Goal: Information Seeking & Learning: Learn about a topic

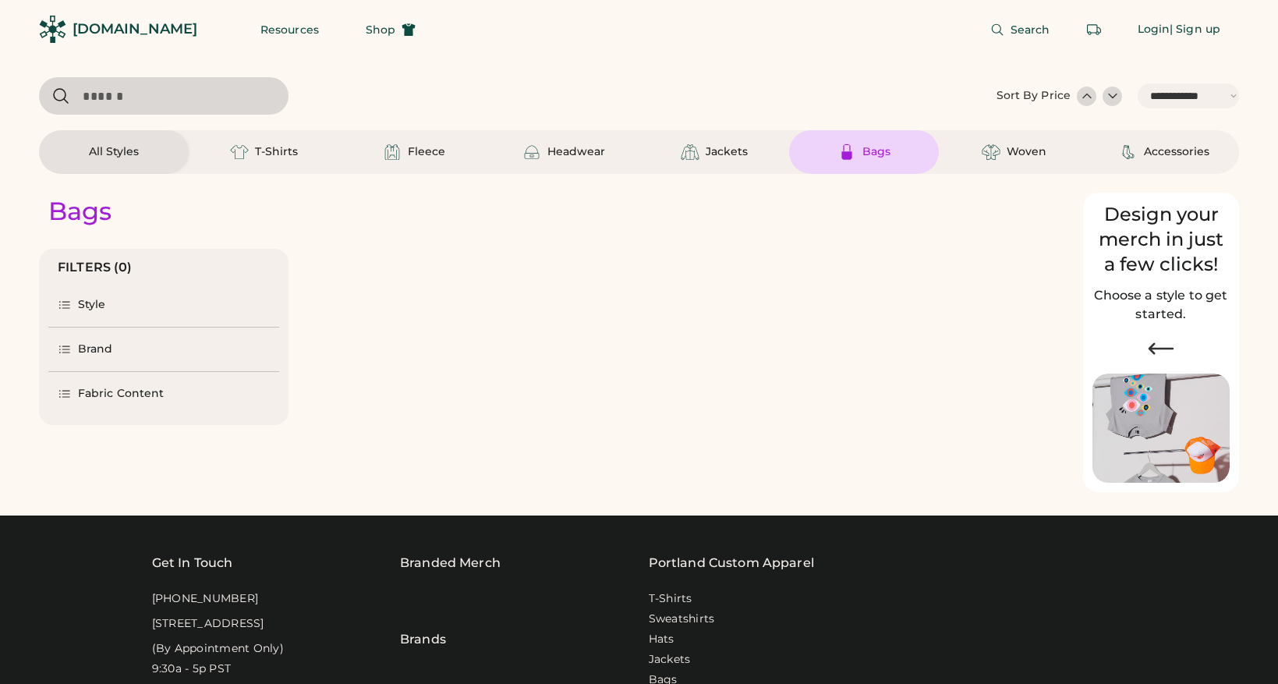
select select "*****"
select select "*"
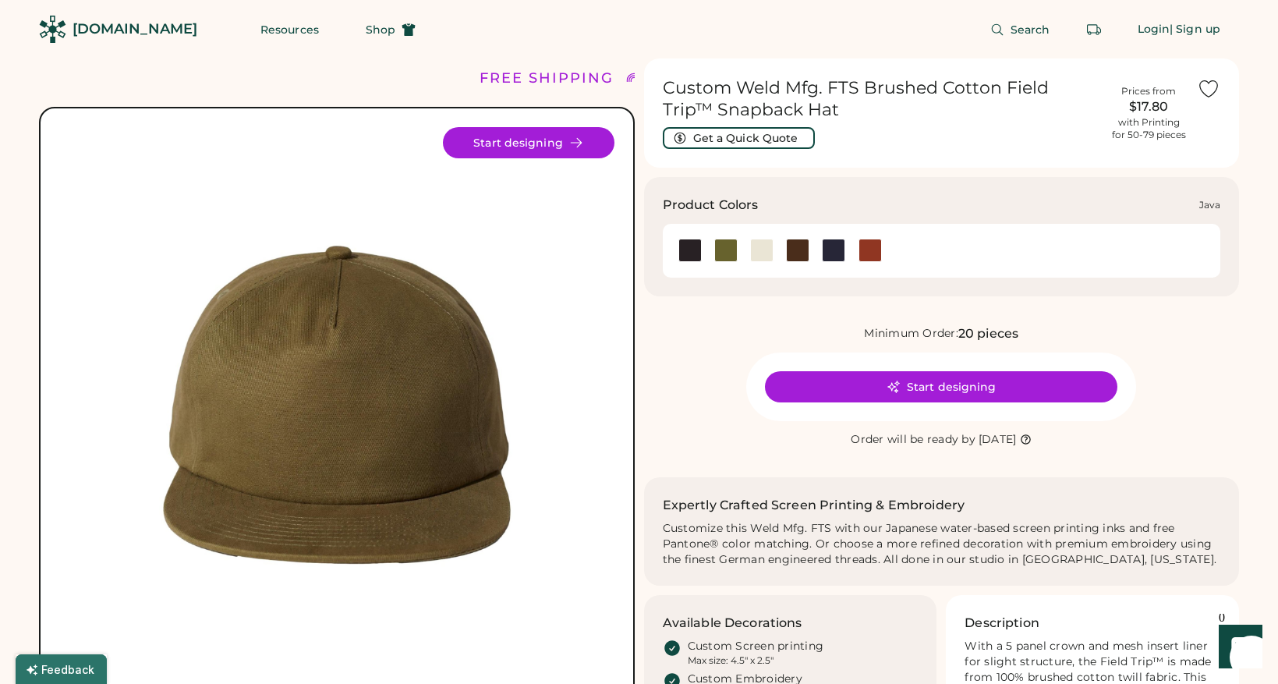
click at [801, 251] on div at bounding box center [797, 250] width 23 height 23
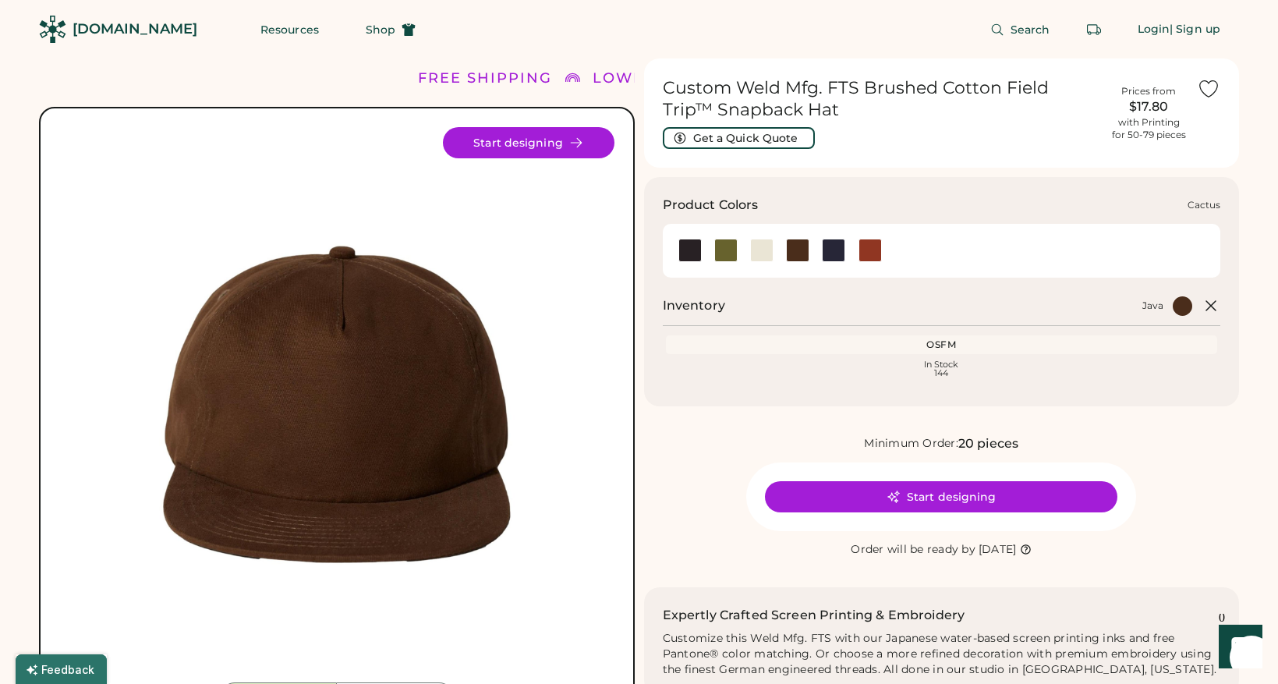
click at [728, 254] on div at bounding box center [725, 250] width 23 height 23
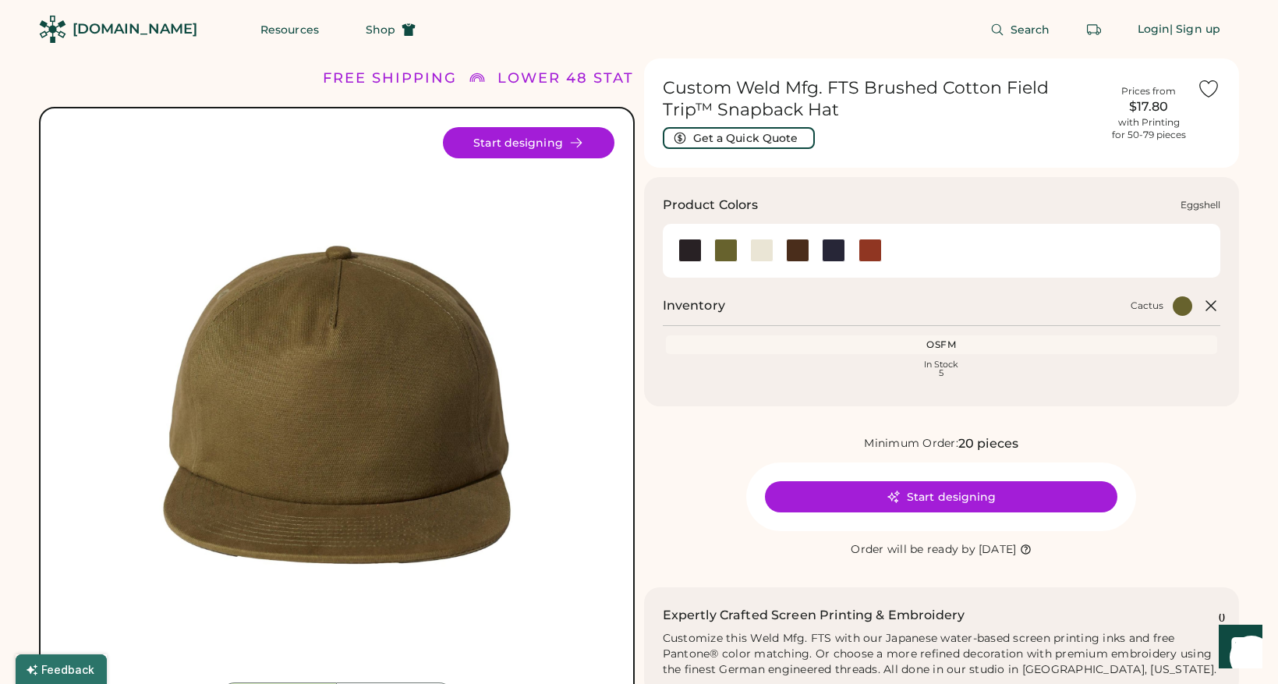
click at [760, 252] on div at bounding box center [761, 250] width 23 height 23
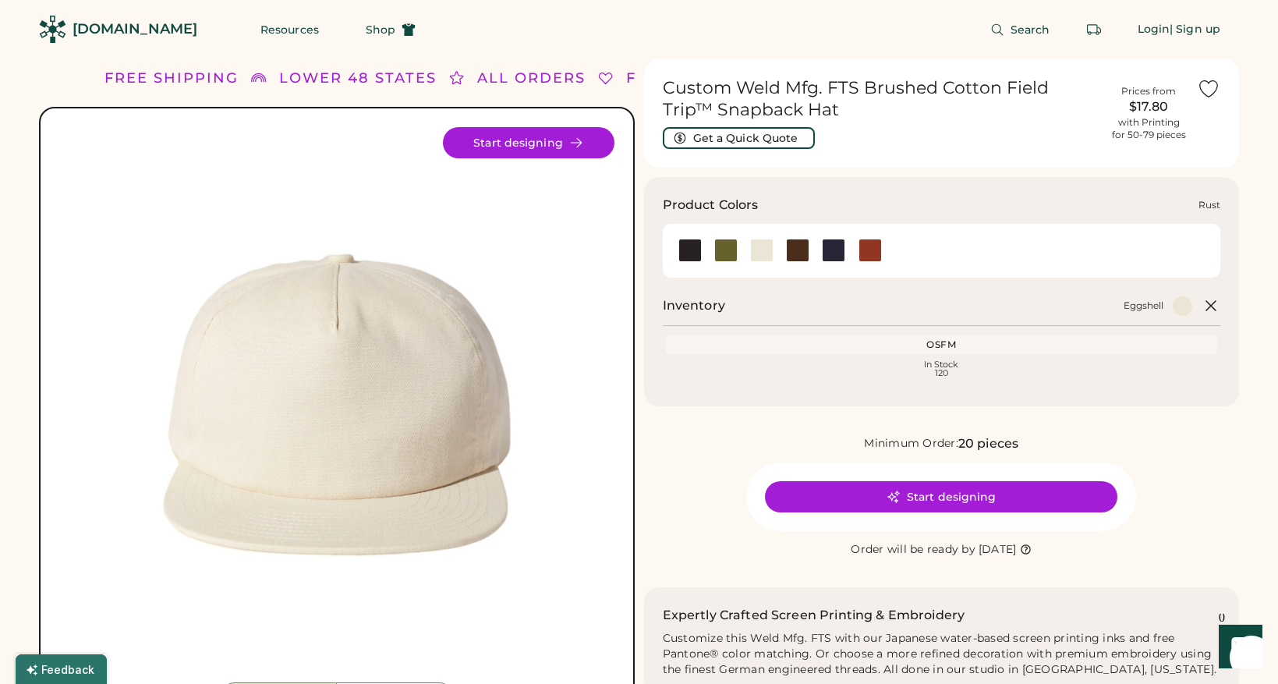
click at [875, 250] on div at bounding box center [870, 250] width 23 height 23
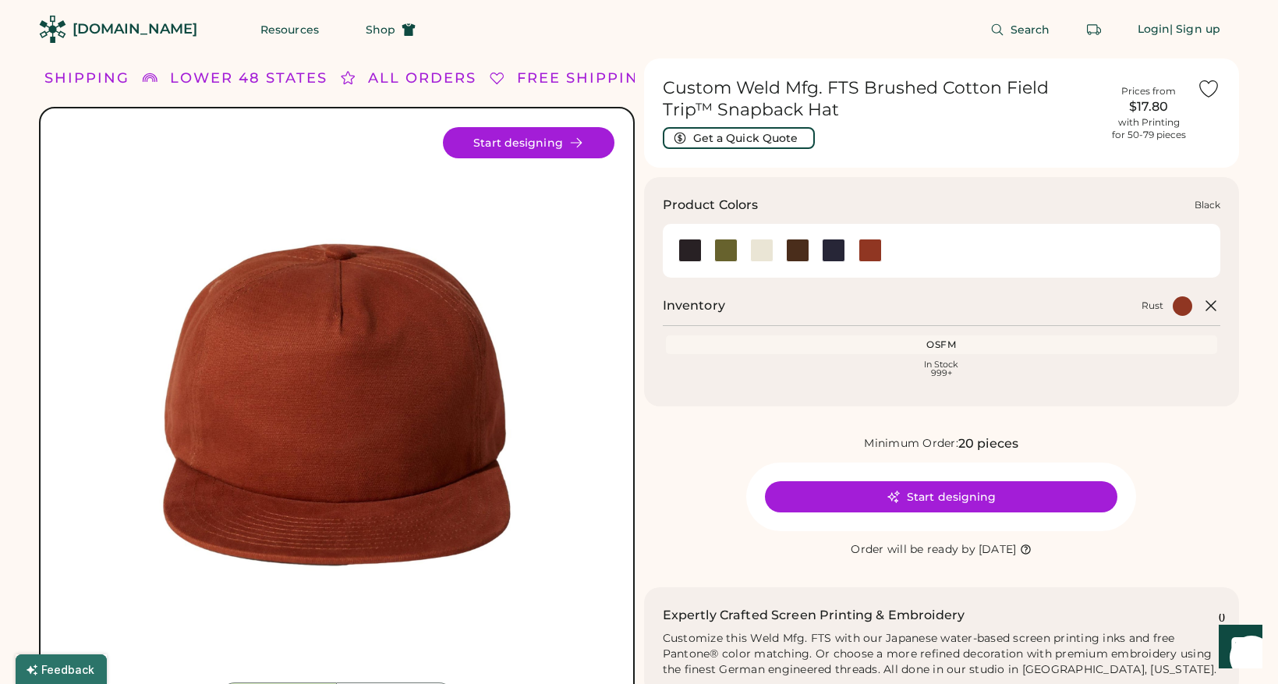
click at [689, 256] on div at bounding box center [689, 250] width 23 height 23
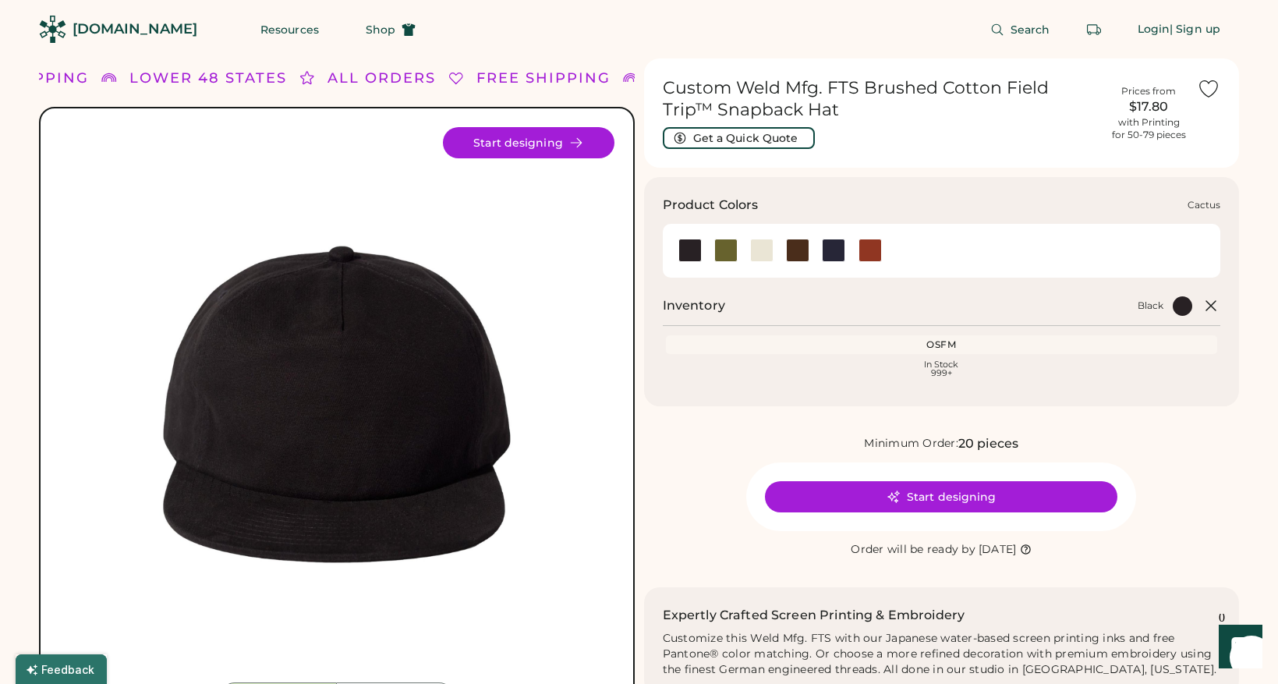
click at [723, 249] on div at bounding box center [725, 250] width 23 height 23
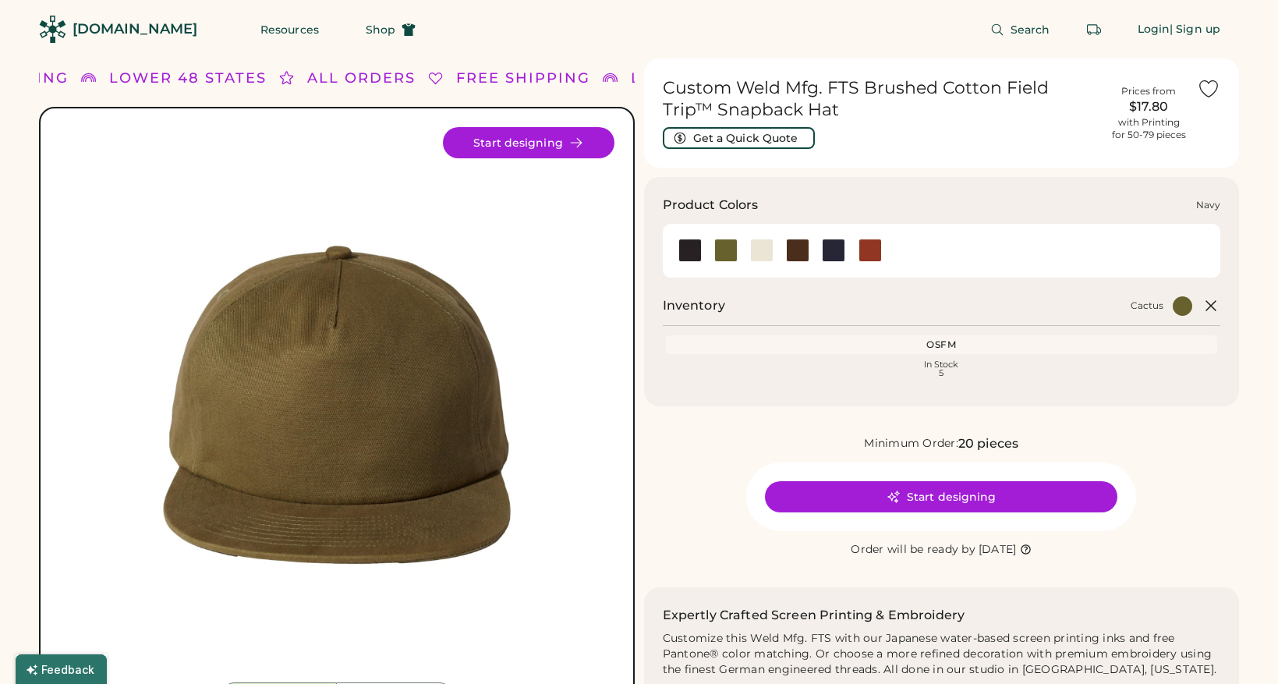
click at [837, 252] on div at bounding box center [833, 250] width 23 height 23
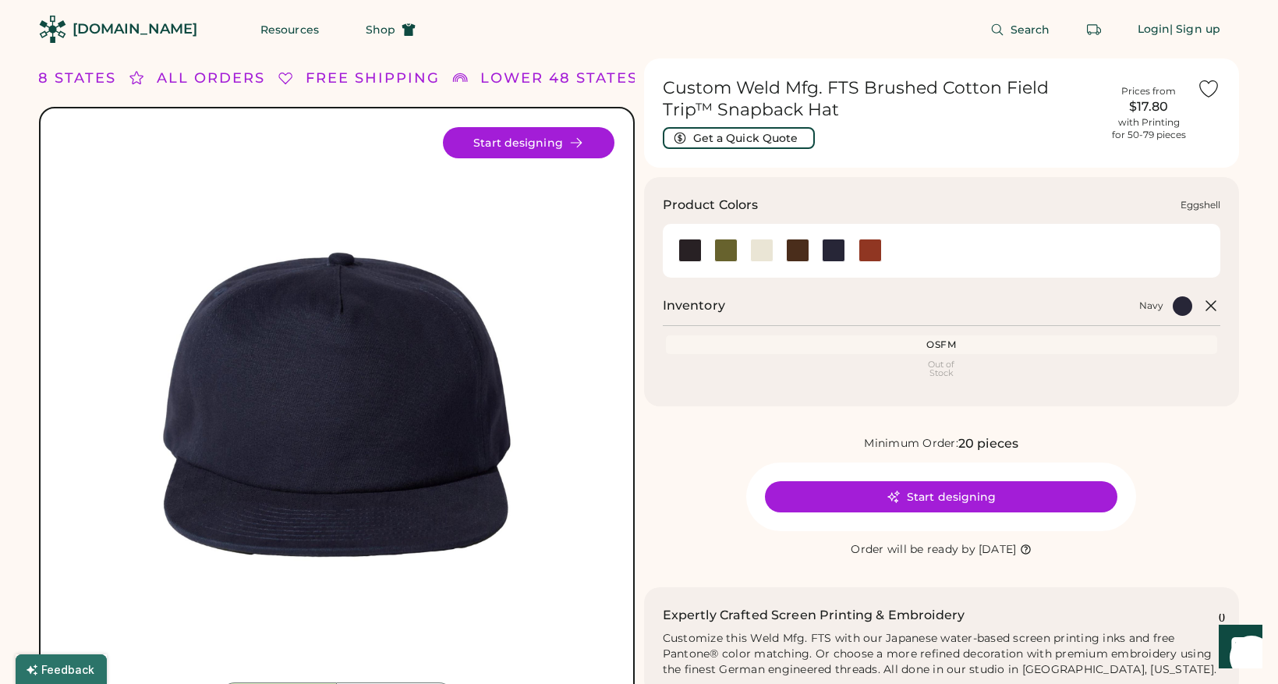
click at [764, 253] on div at bounding box center [761, 250] width 23 height 23
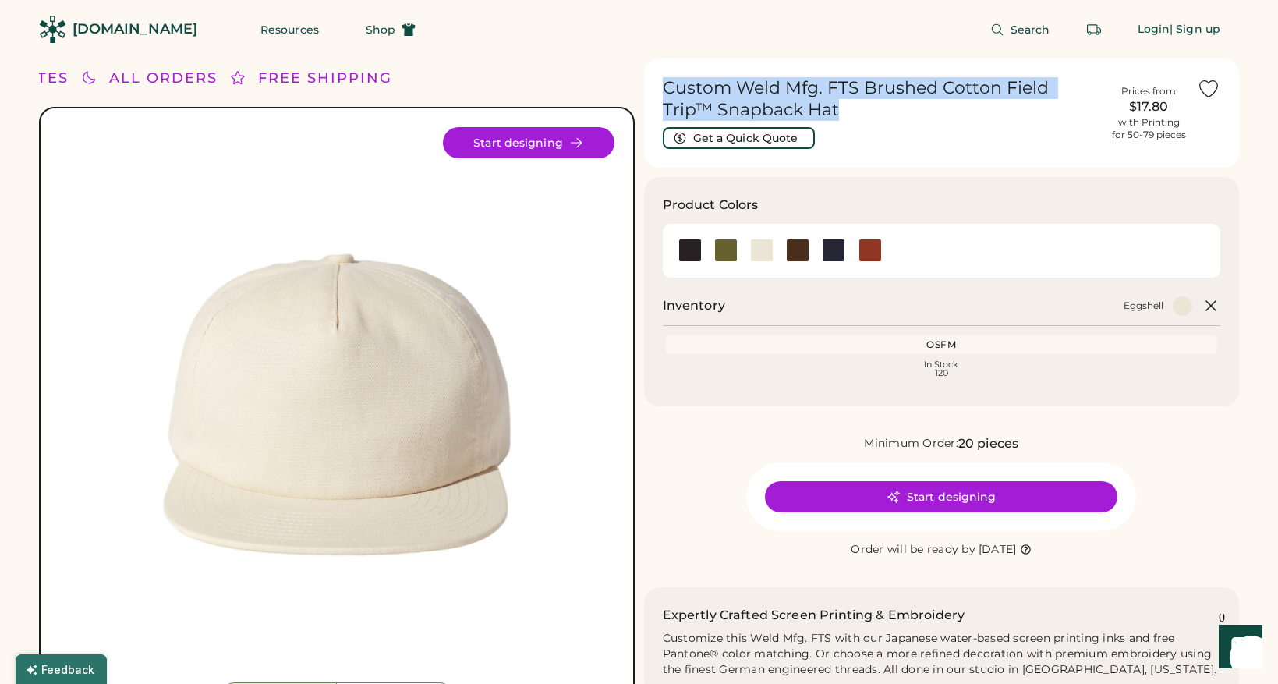
drag, startPoint x: 801, startPoint y: 107, endPoint x: 667, endPoint y: 87, distance: 134.8
click at [650, 87] on div "Custom Weld Mfg. FTS Brushed Cotton Field Trip™ Snapback Hat Get a Quick Quote …" at bounding box center [942, 112] width 596 height 109
copy h1 "Custom Weld Mfg. FTS Brushed Cotton Field Trip™ Snapback Hat"
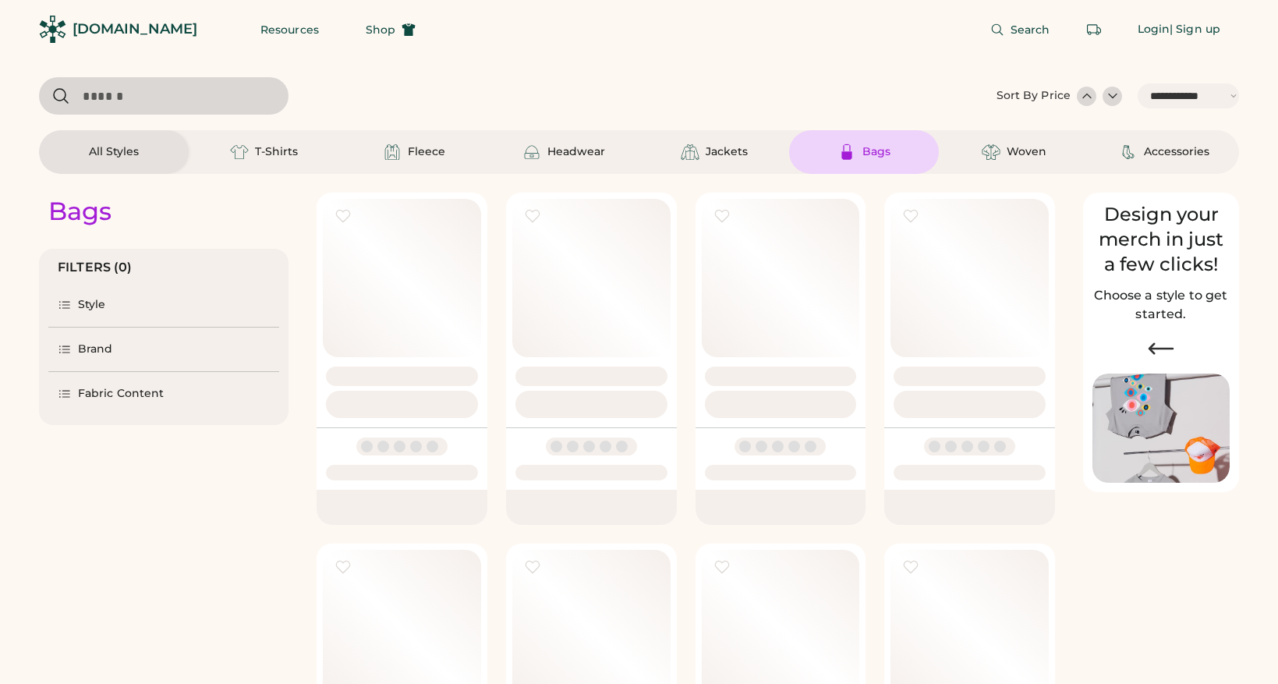
select select "*****"
select select "*"
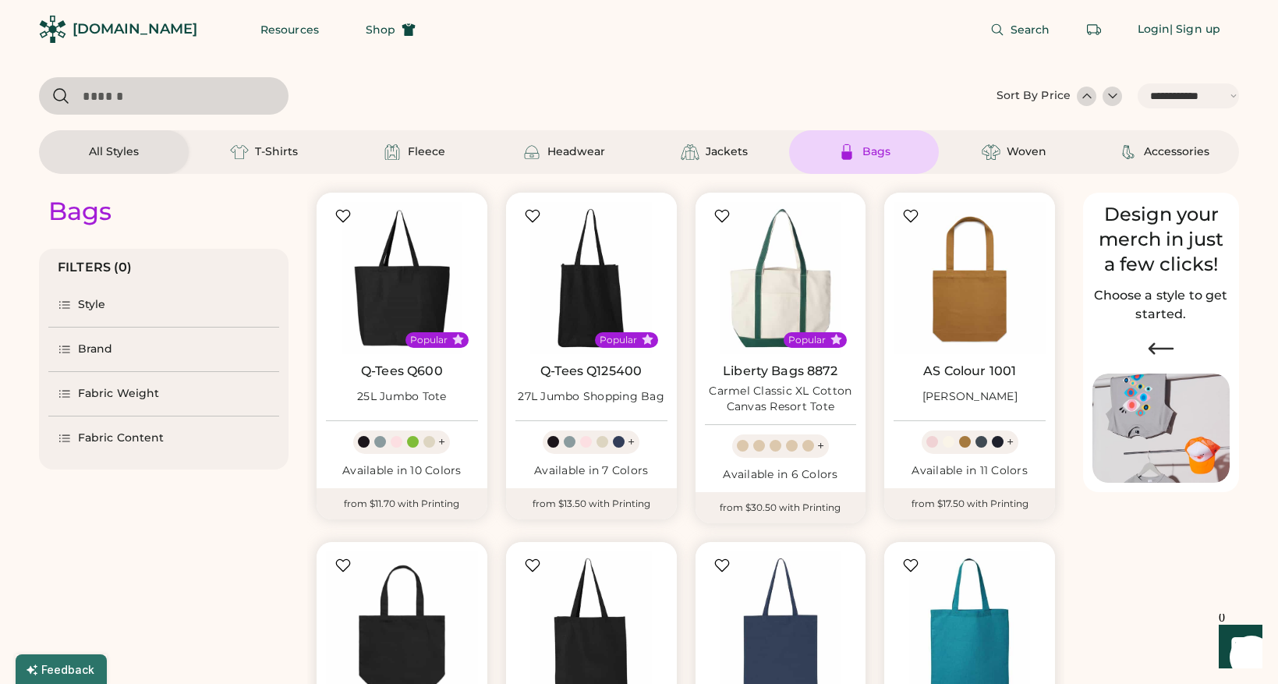
scroll to position [117, 0]
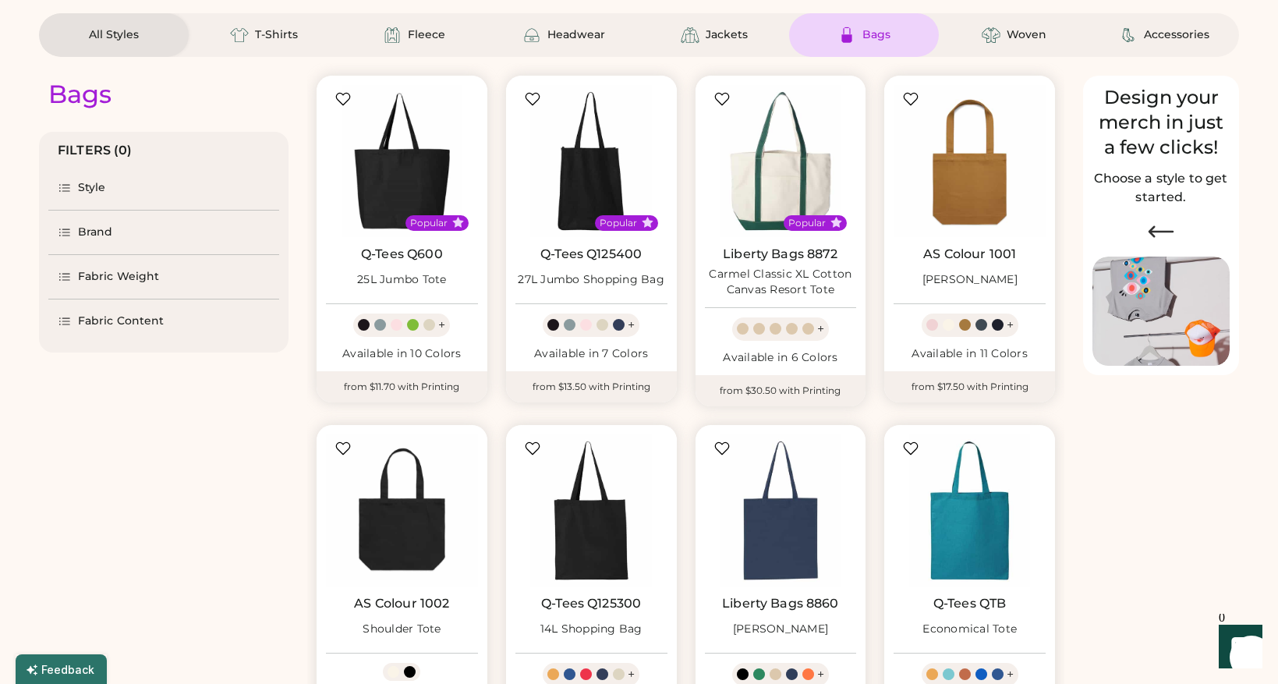
select select "*****"
select select "*"
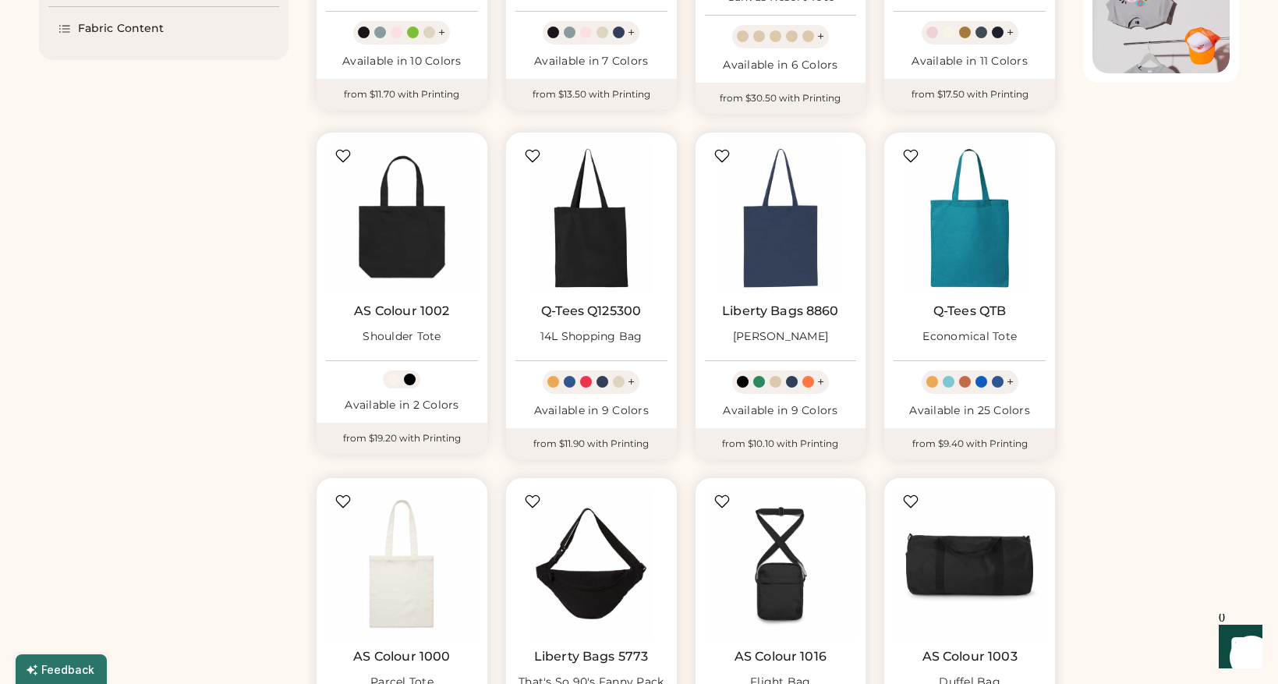
scroll to position [0, 0]
